Goal: Browse casually: Explore the website without a specific task or goal

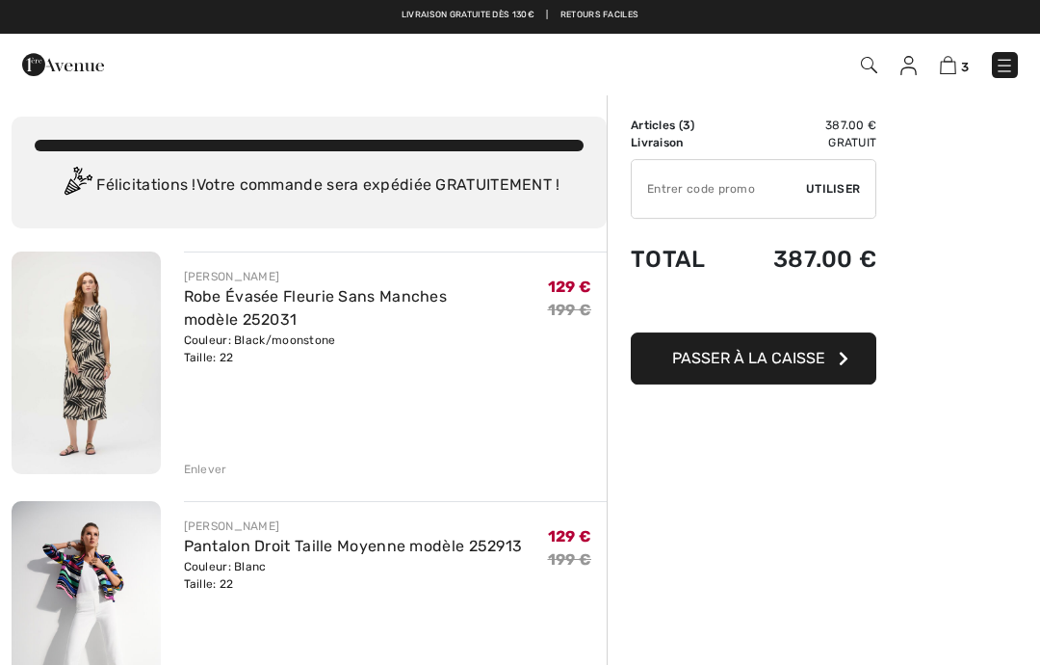
scroll to position [77, 0]
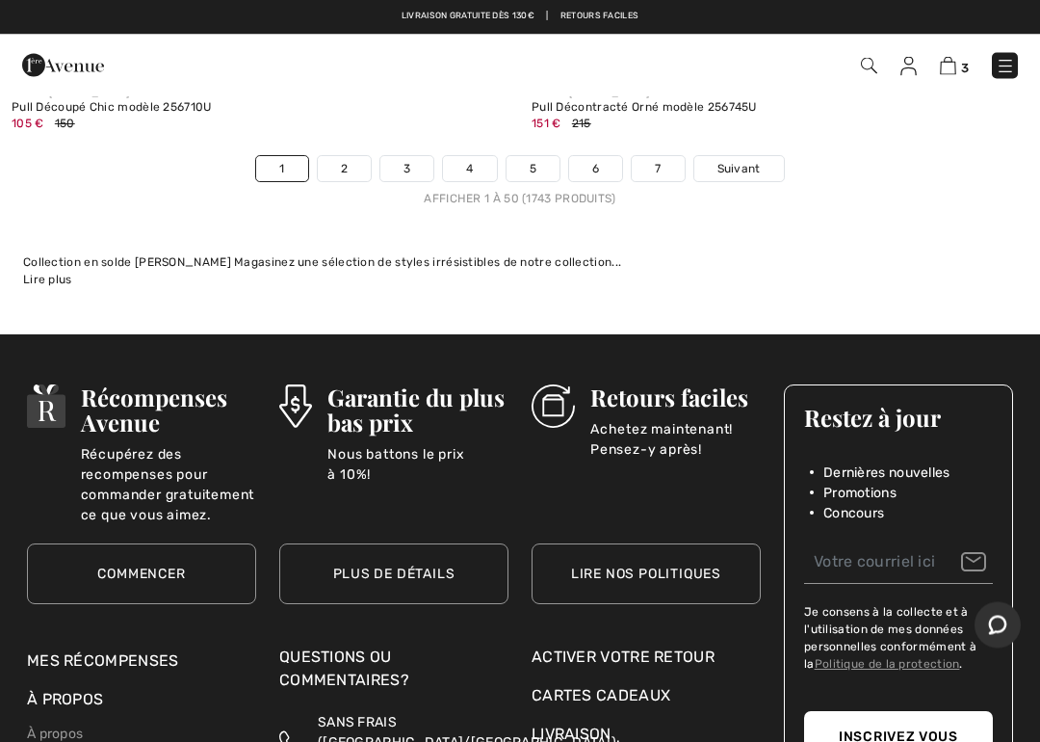
scroll to position [21838, 0]
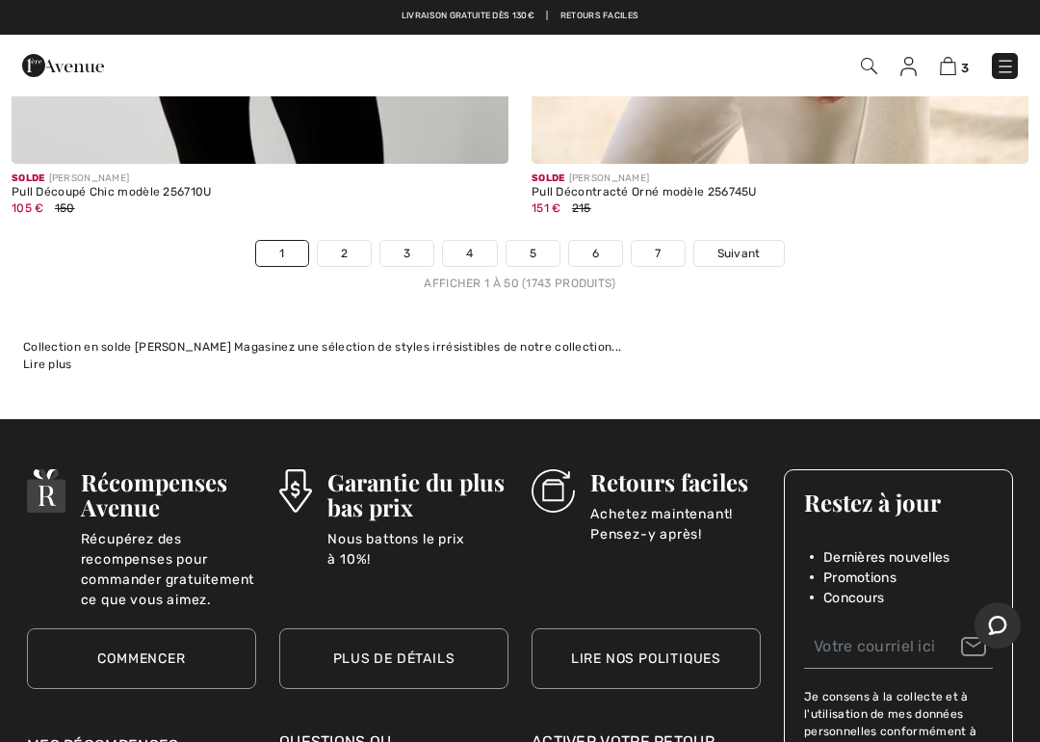
click at [754, 245] on link "Suivant" at bounding box center [739, 253] width 90 height 25
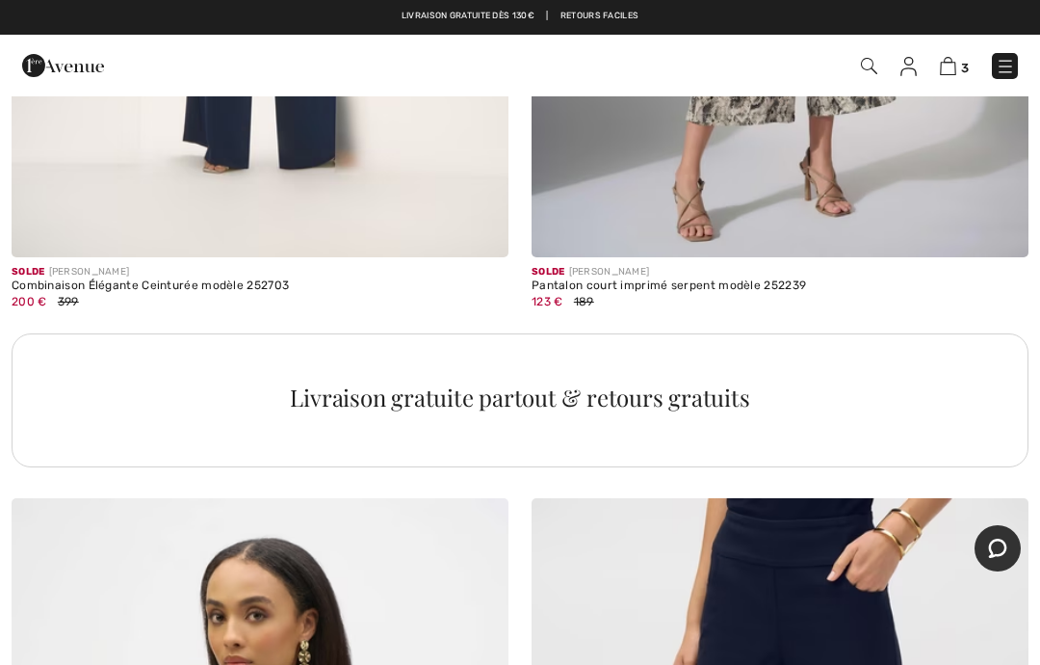
scroll to position [20688, 0]
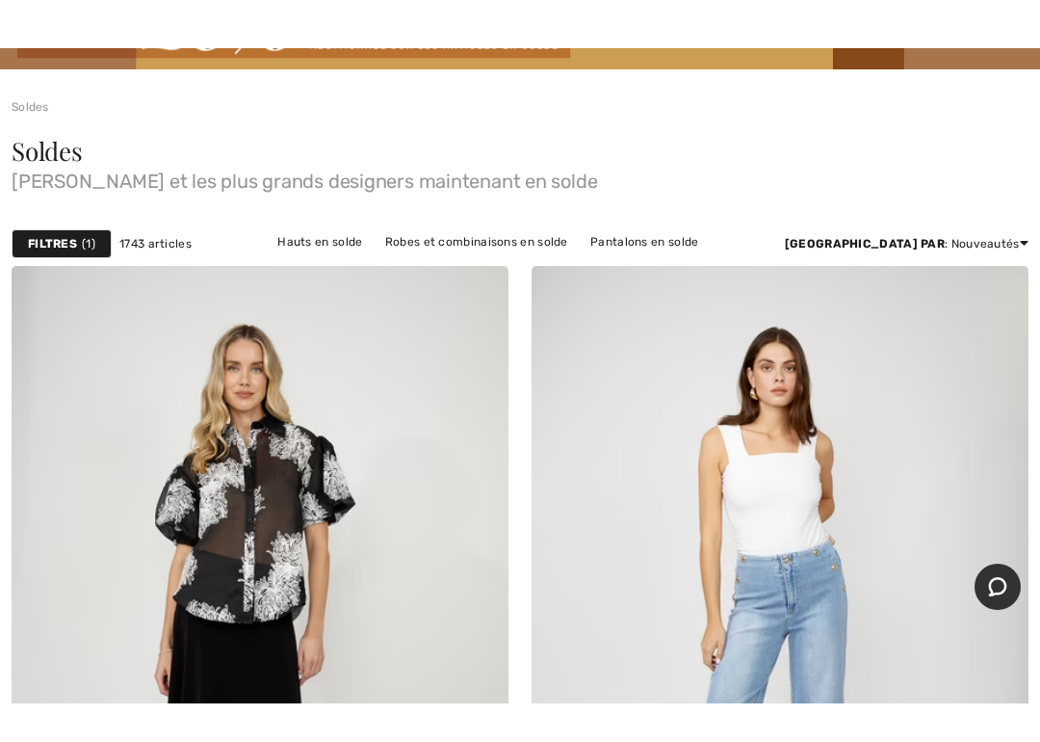
scroll to position [85, 0]
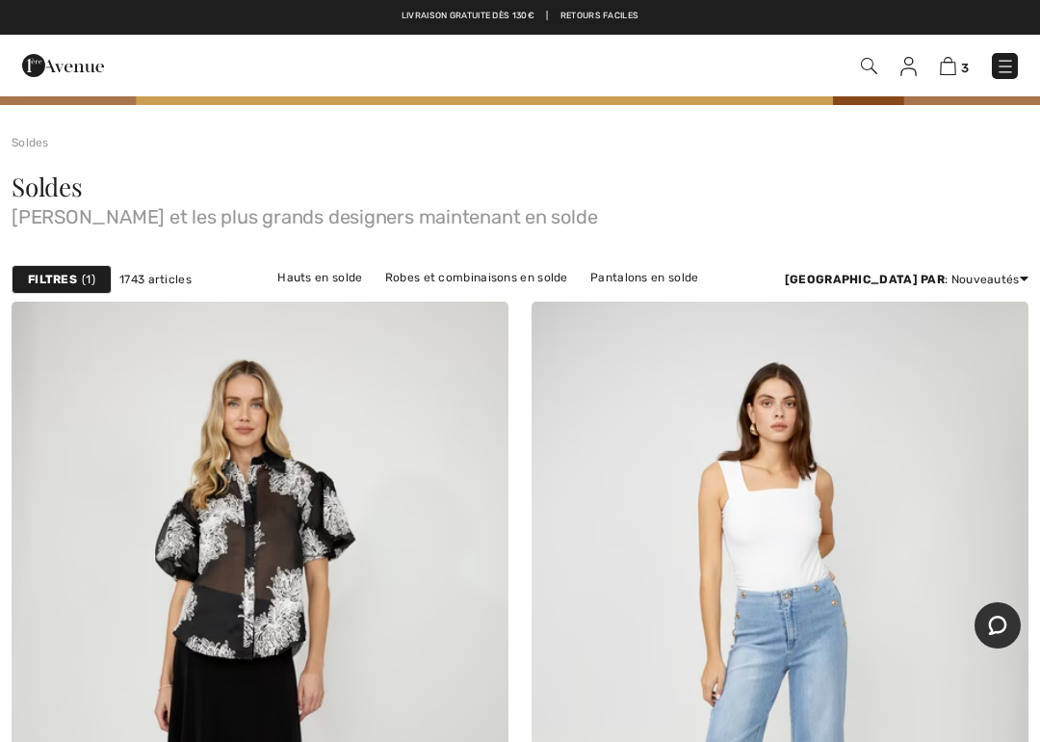
click at [938, 432] on link "Nouveautés" at bounding box center [951, 418] width 123 height 29
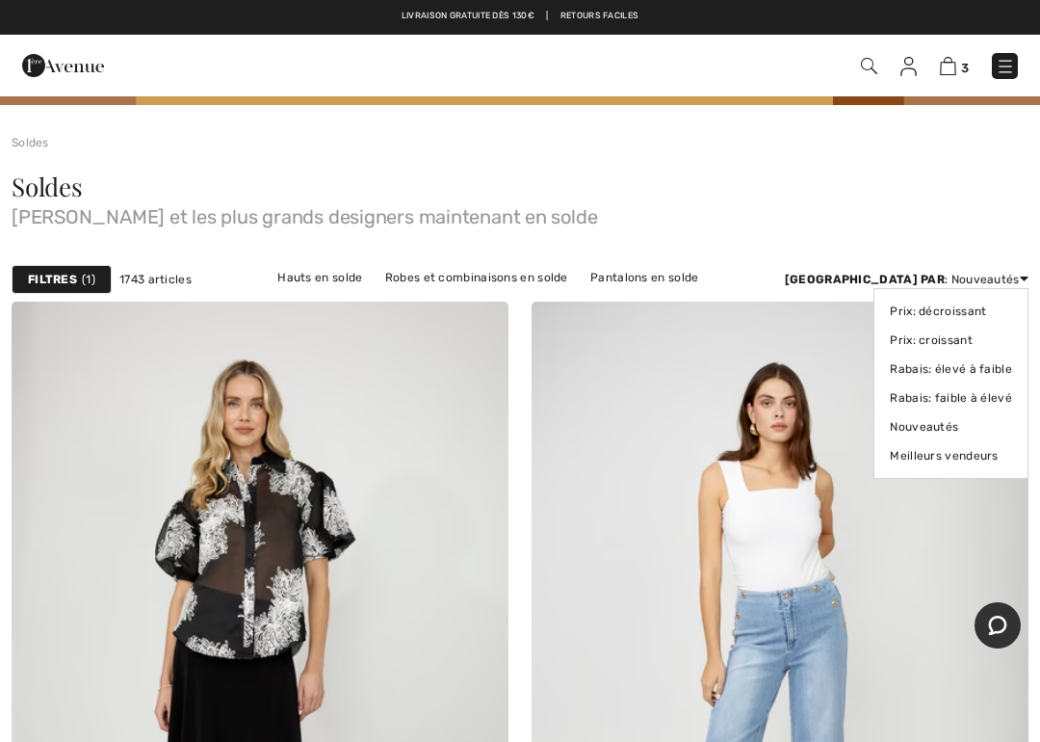
click at [932, 412] on link "Nouveautés" at bounding box center [951, 426] width 122 height 29
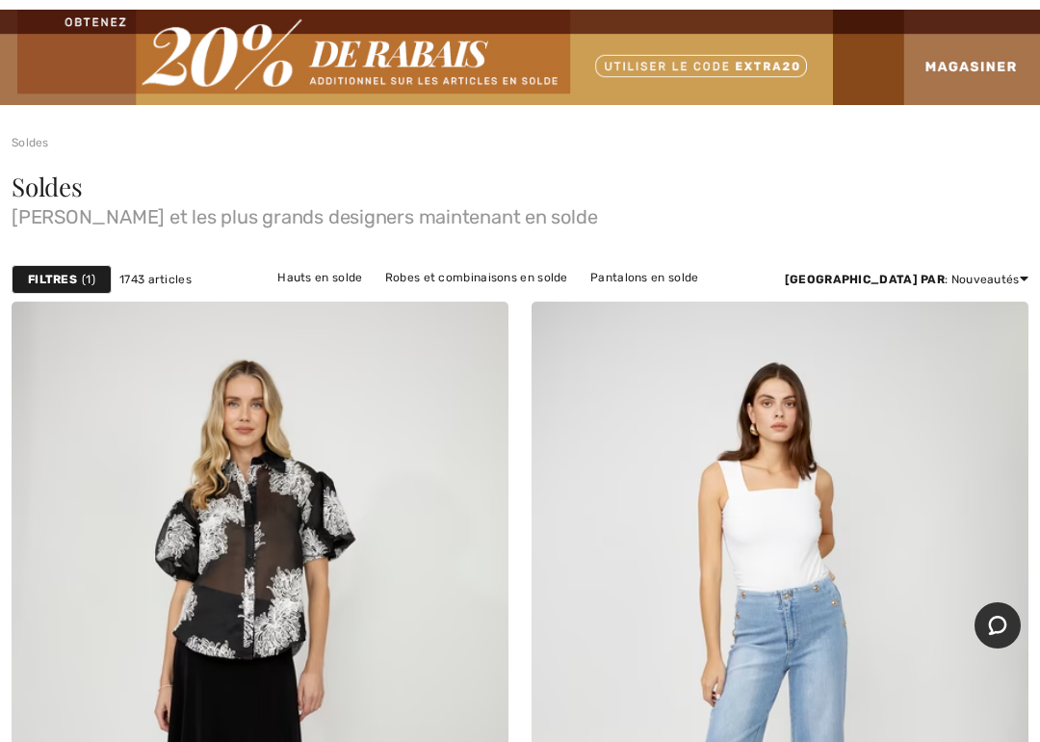
click at [928, 404] on link "Nouveautés" at bounding box center [951, 418] width 123 height 29
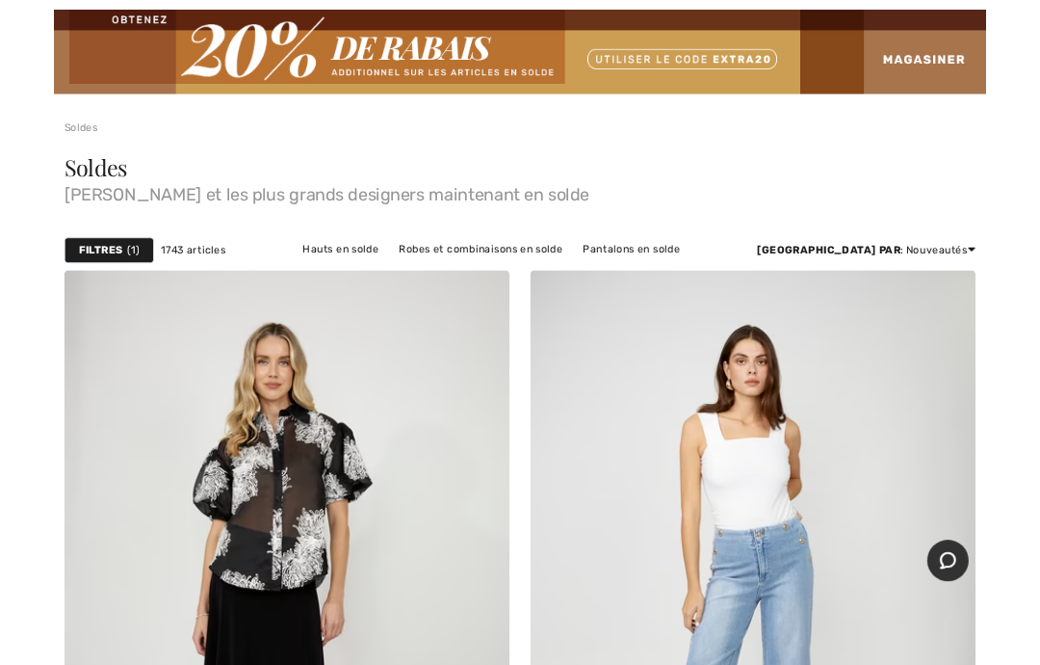
scroll to position [162, 0]
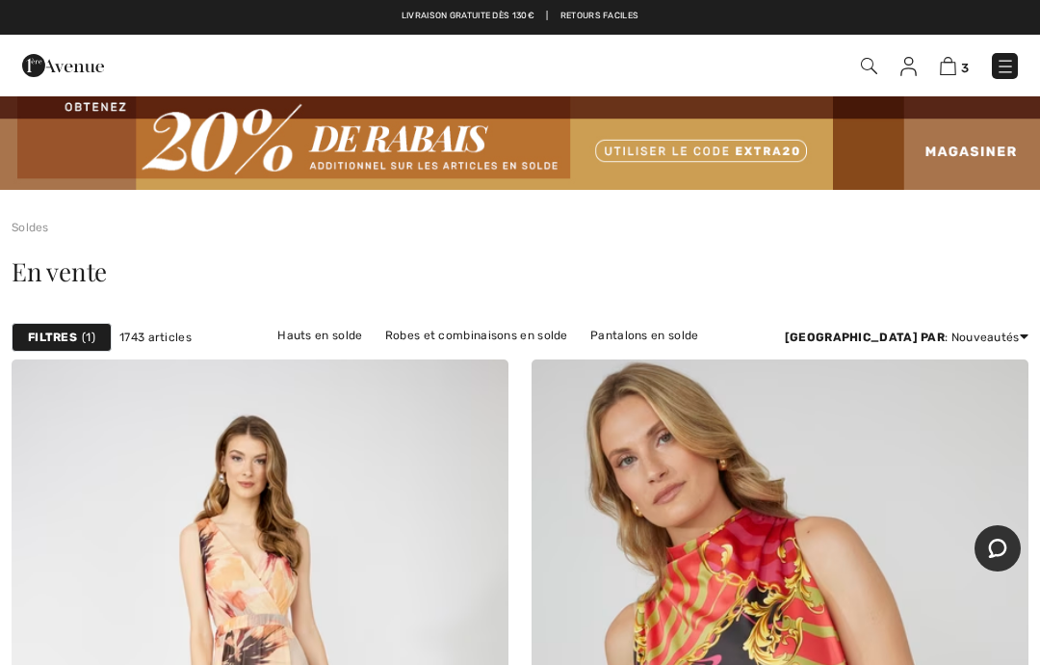
click at [962, 366] on link "Prix: décroissant" at bounding box center [951, 360] width 123 height 29
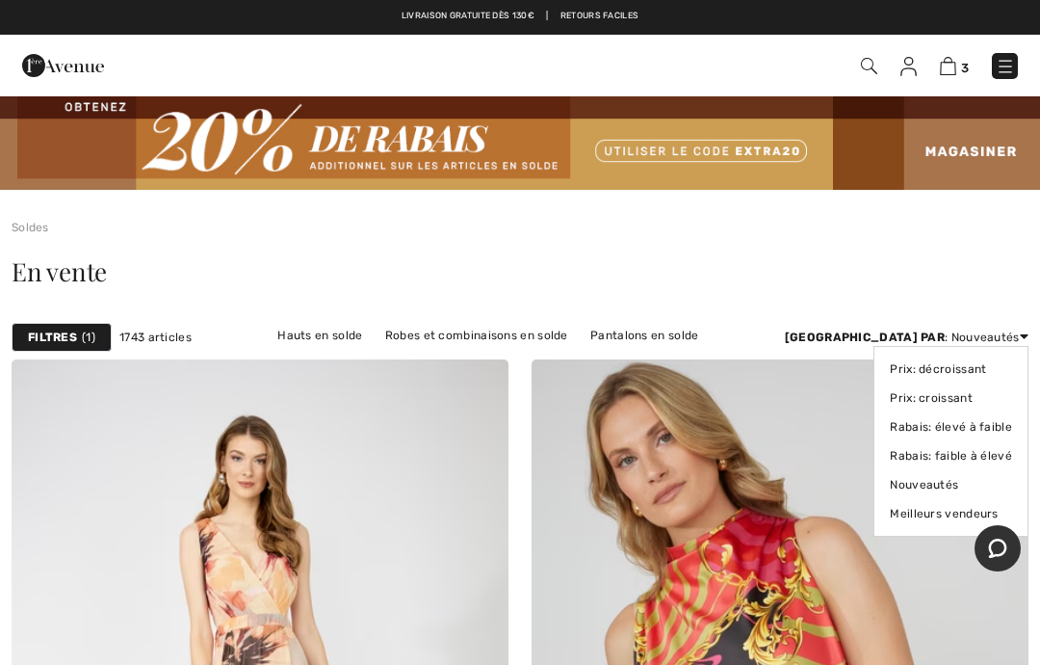
click at [917, 370] on link "Prix: décroissant" at bounding box center [951, 368] width 122 height 29
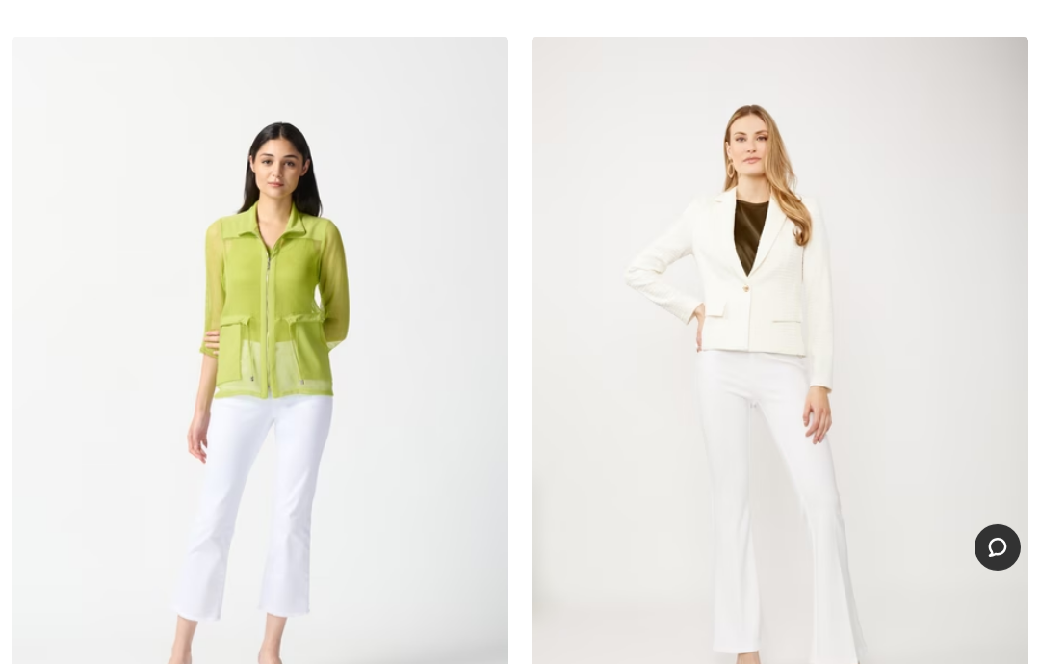
scroll to position [10745, 0]
